Goal: Task Accomplishment & Management: Use online tool/utility

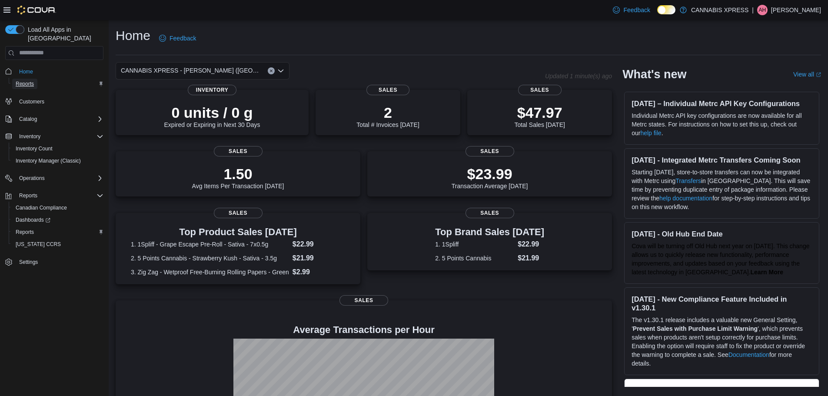
click at [27, 80] on span "Reports" at bounding box center [25, 83] width 18 height 7
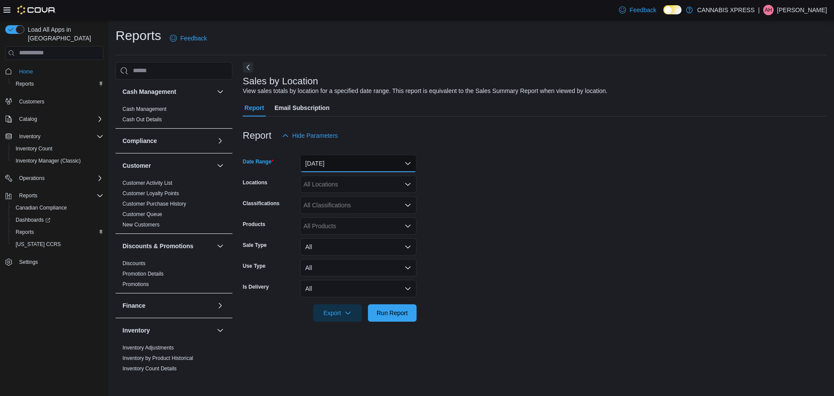
click at [408, 164] on button "[DATE]" at bounding box center [358, 163] width 116 height 17
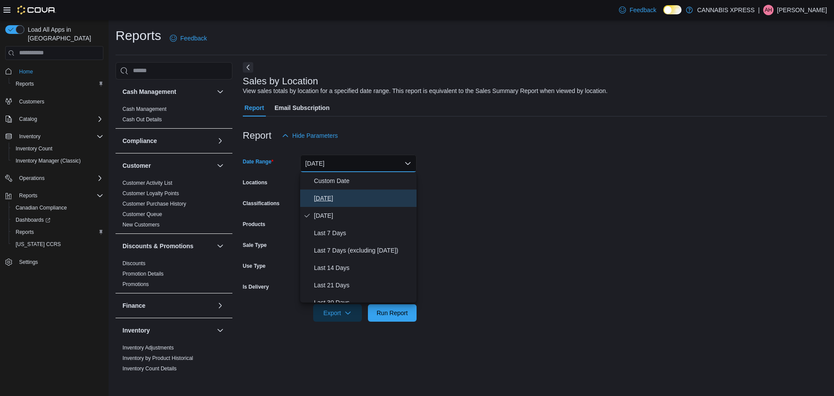
click at [320, 203] on span "[DATE]" at bounding box center [363, 198] width 99 height 10
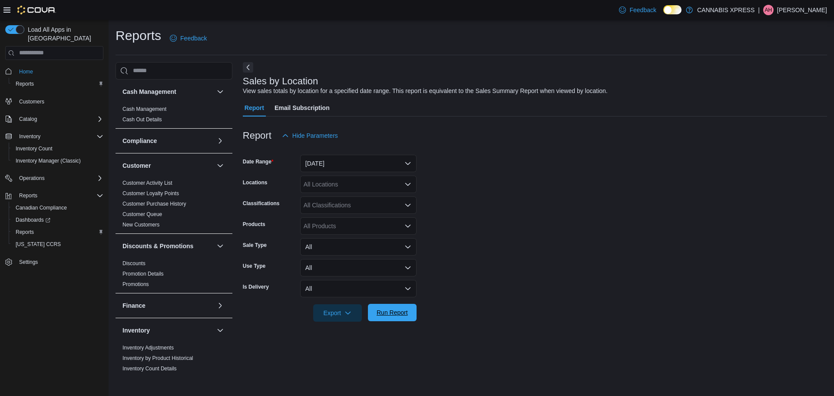
click at [394, 317] on span "Run Report" at bounding box center [392, 312] width 38 height 17
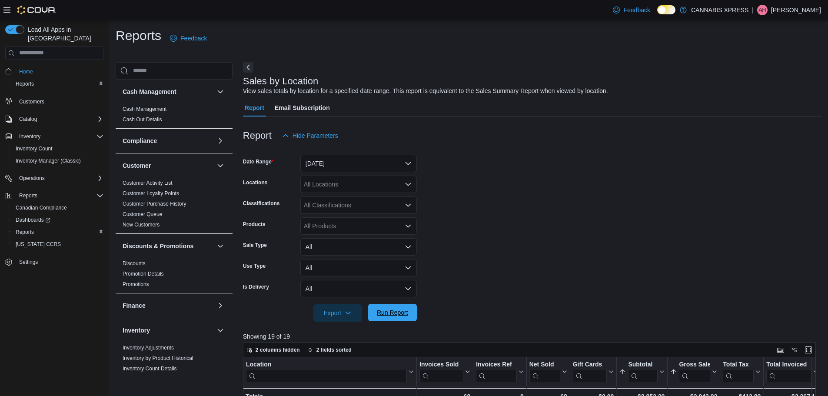
click at [397, 319] on span "Run Report" at bounding box center [392, 312] width 38 height 17
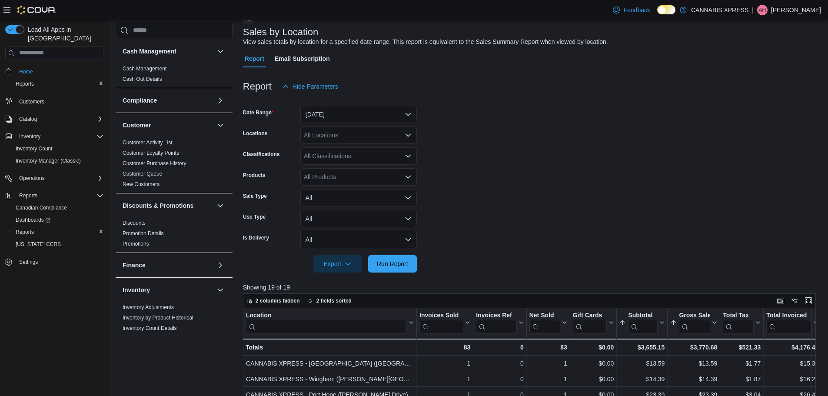
scroll to position [43, 0]
